Goal: Transaction & Acquisition: Obtain resource

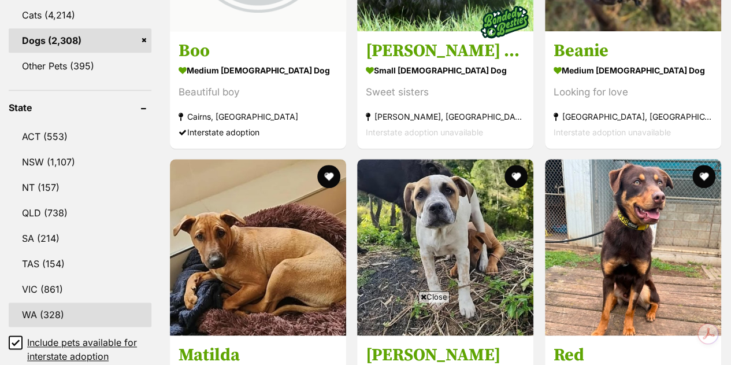
scroll to position [578, 0]
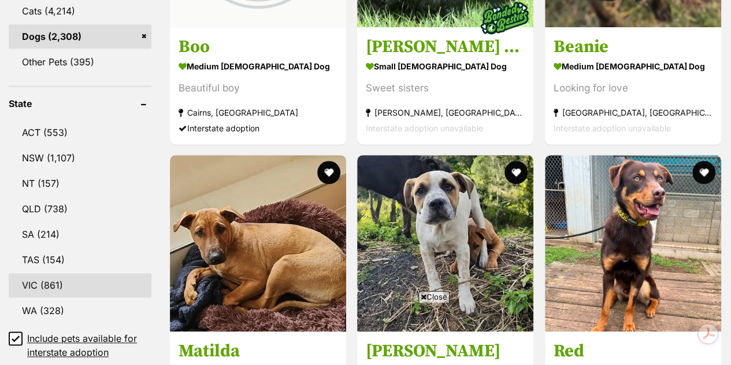
click at [62, 273] on link "VIC (861)" at bounding box center [80, 285] width 143 height 24
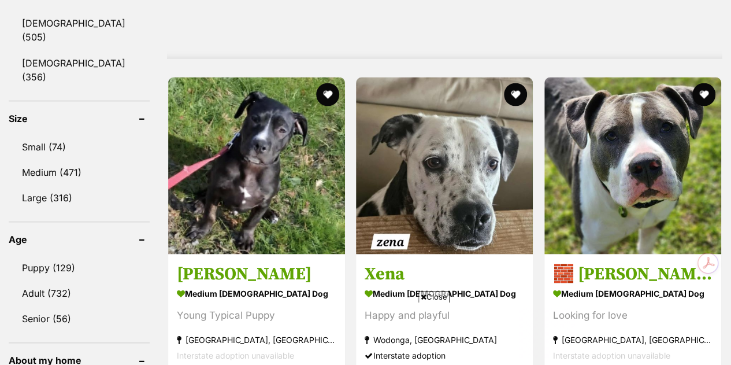
scroll to position [1045, 0]
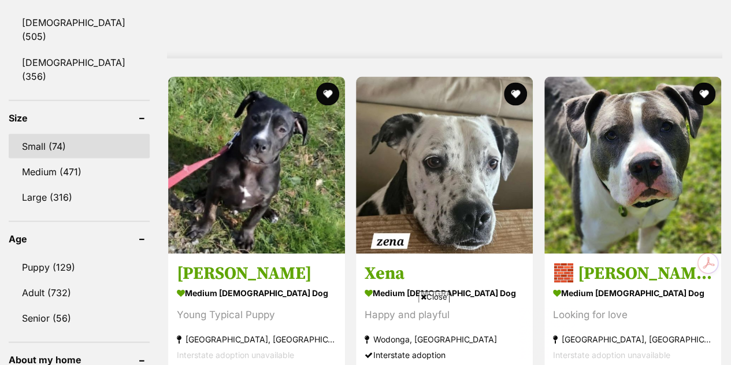
click at [52, 134] on link "Small (74)" at bounding box center [79, 146] width 141 height 24
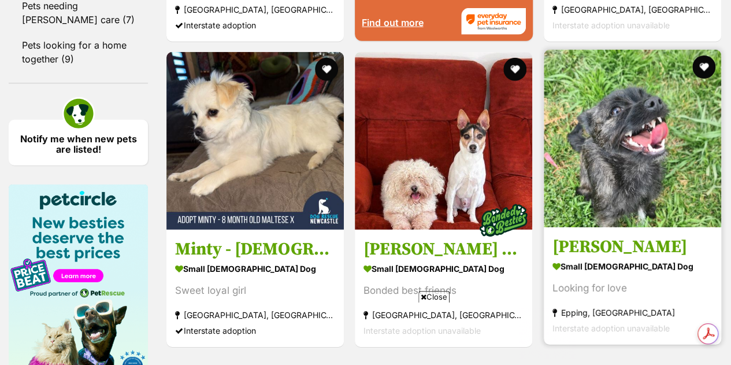
click at [654, 71] on img at bounding box center [632, 138] width 177 height 177
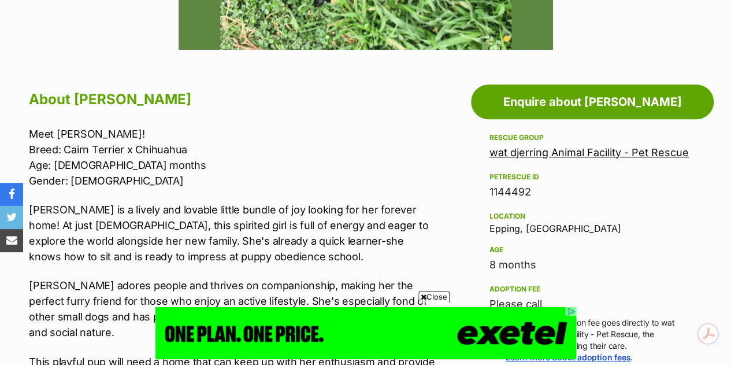
scroll to position [589, 0]
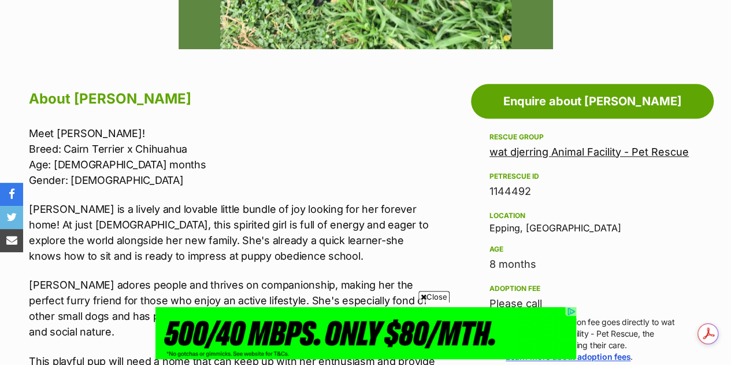
click at [618, 146] on link "wat djerring Animal Facility - Pet Rescue" at bounding box center [589, 152] width 199 height 12
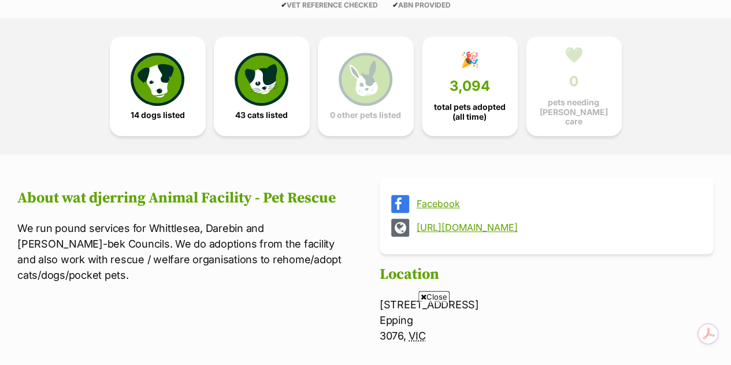
scroll to position [310, 0]
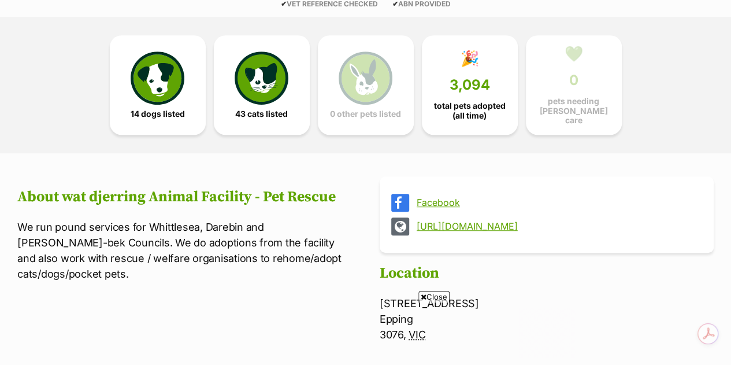
click at [518, 221] on link "https://www.whittlesea.vic.gov.au/animalfacility" at bounding box center [557, 226] width 281 height 10
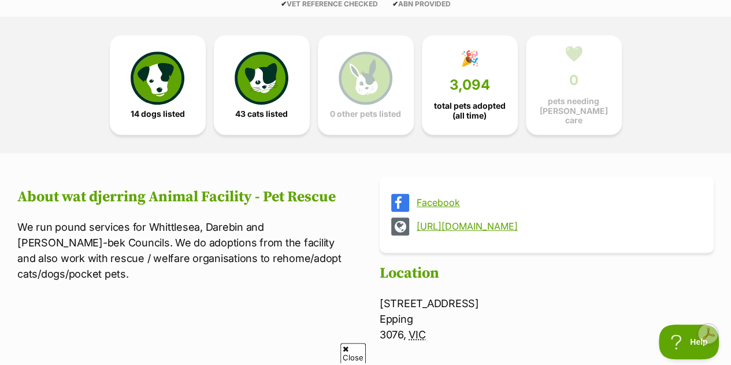
click at [431, 197] on link "Facebook" at bounding box center [557, 202] width 281 height 10
